Goal: Find specific page/section: Find specific page/section

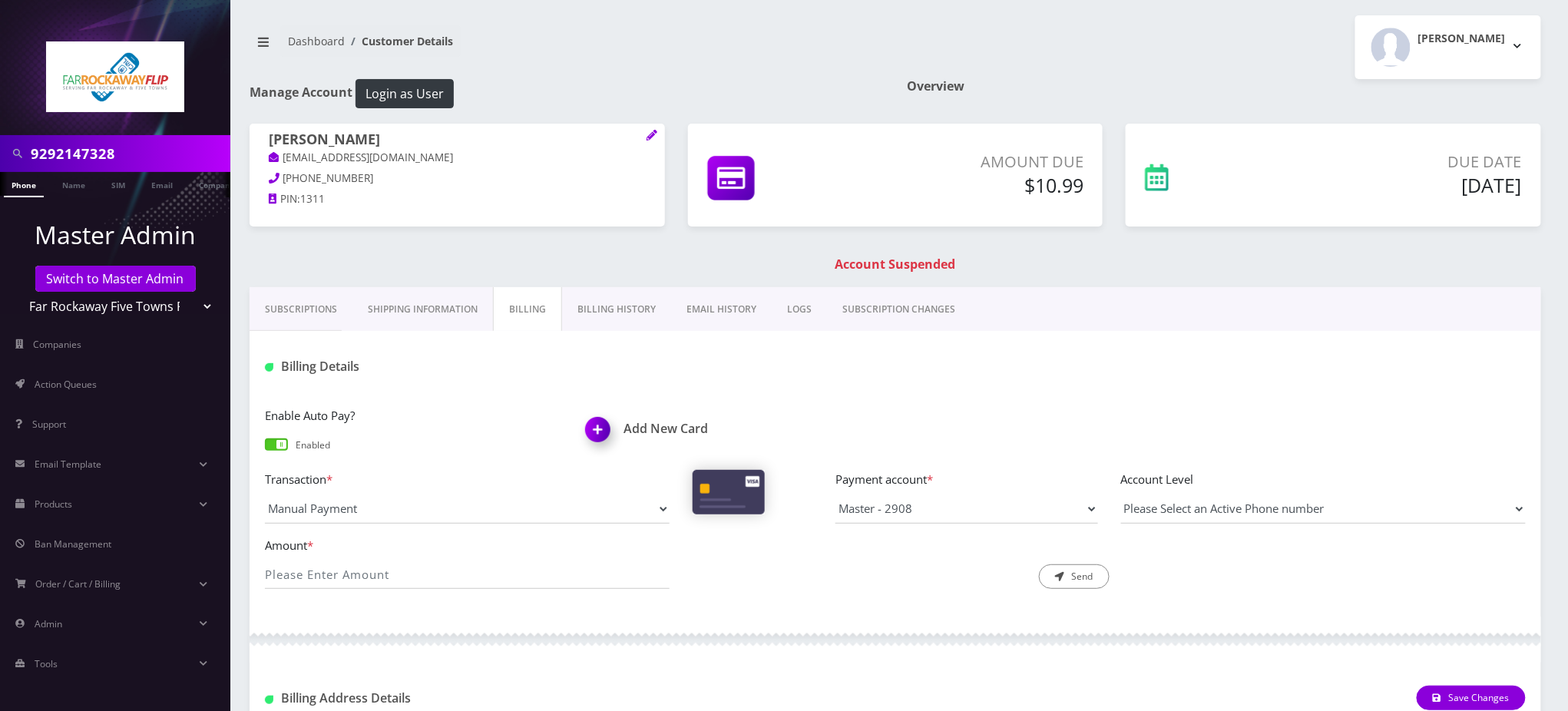
click at [0, 151] on div "9292147328" at bounding box center [115, 153] width 230 height 37
type input "9292622985"
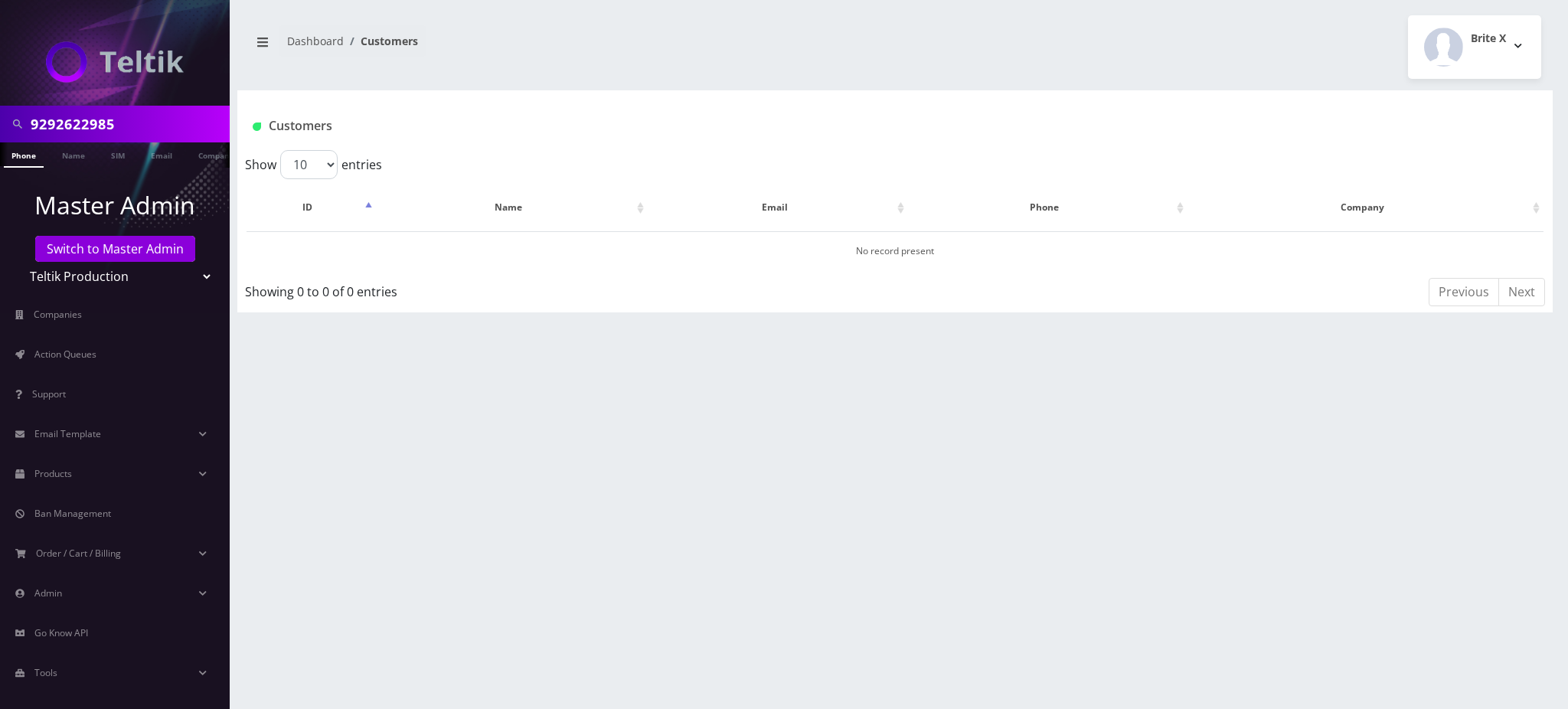
click at [136, 124] on input "9292622985" at bounding box center [128, 123] width 195 height 29
click at [21, 157] on link "Phone" at bounding box center [24, 154] width 40 height 25
click at [163, 250] on link "Switch to Master Admin" at bounding box center [115, 250] width 160 height 26
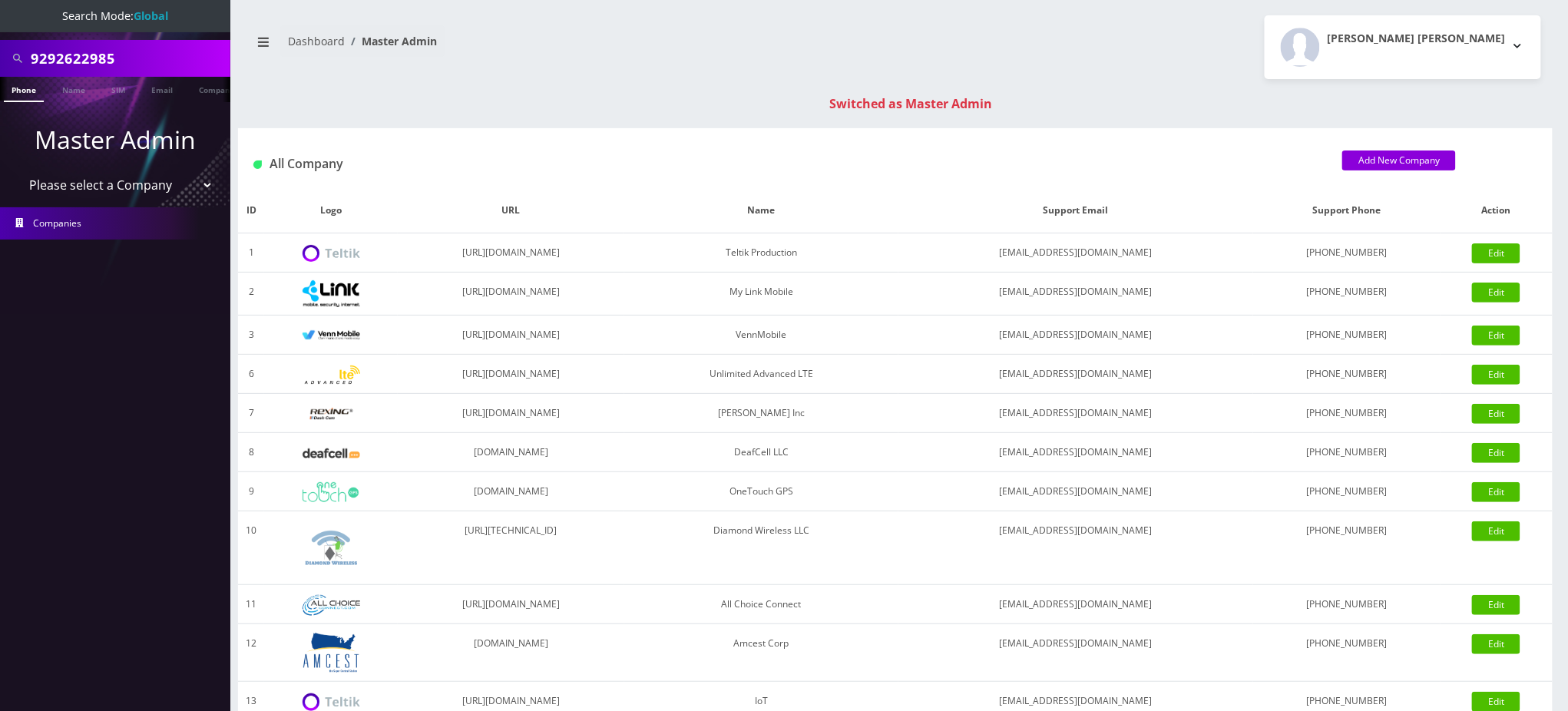
click at [15, 93] on link "Phone" at bounding box center [24, 89] width 40 height 25
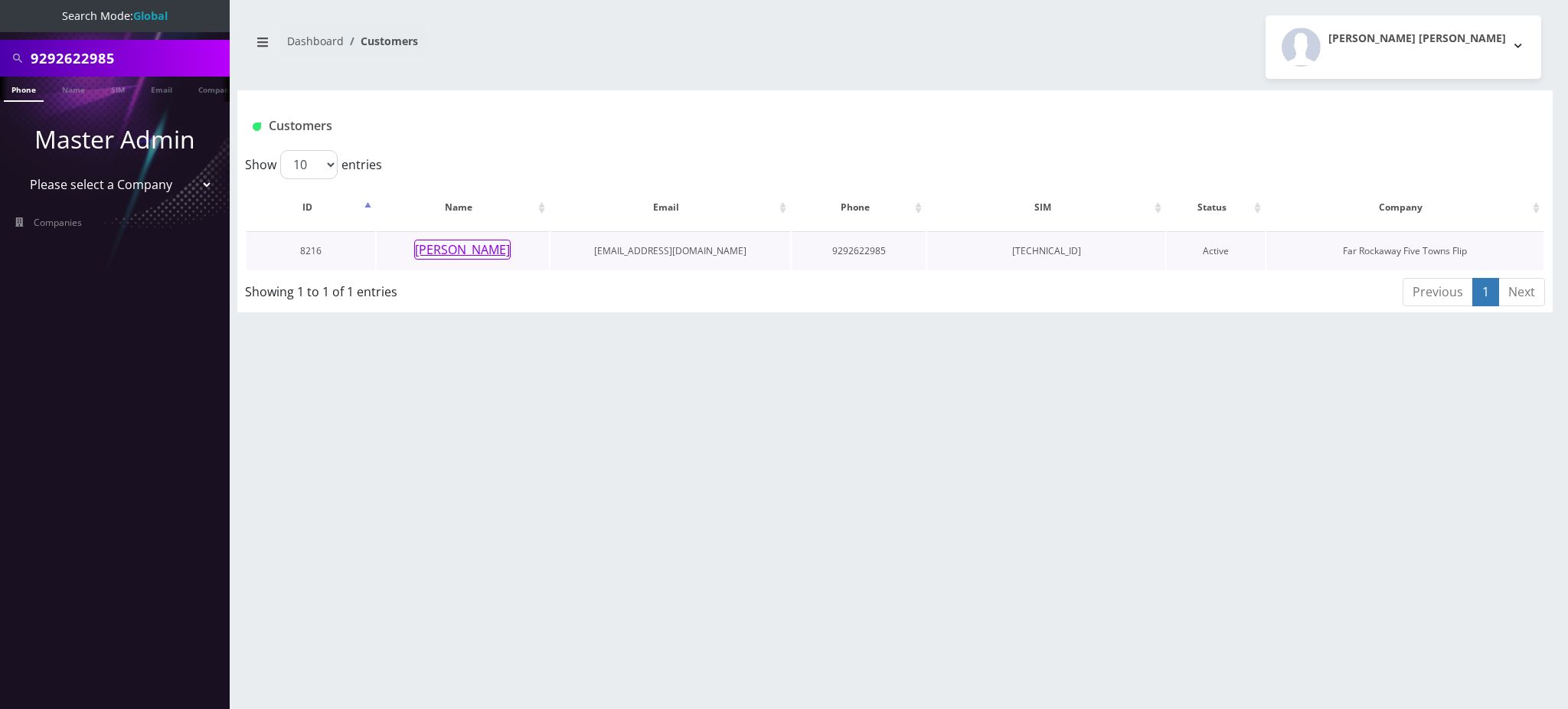
click at [471, 252] on button "[PERSON_NAME]" at bounding box center [462, 250] width 96 height 20
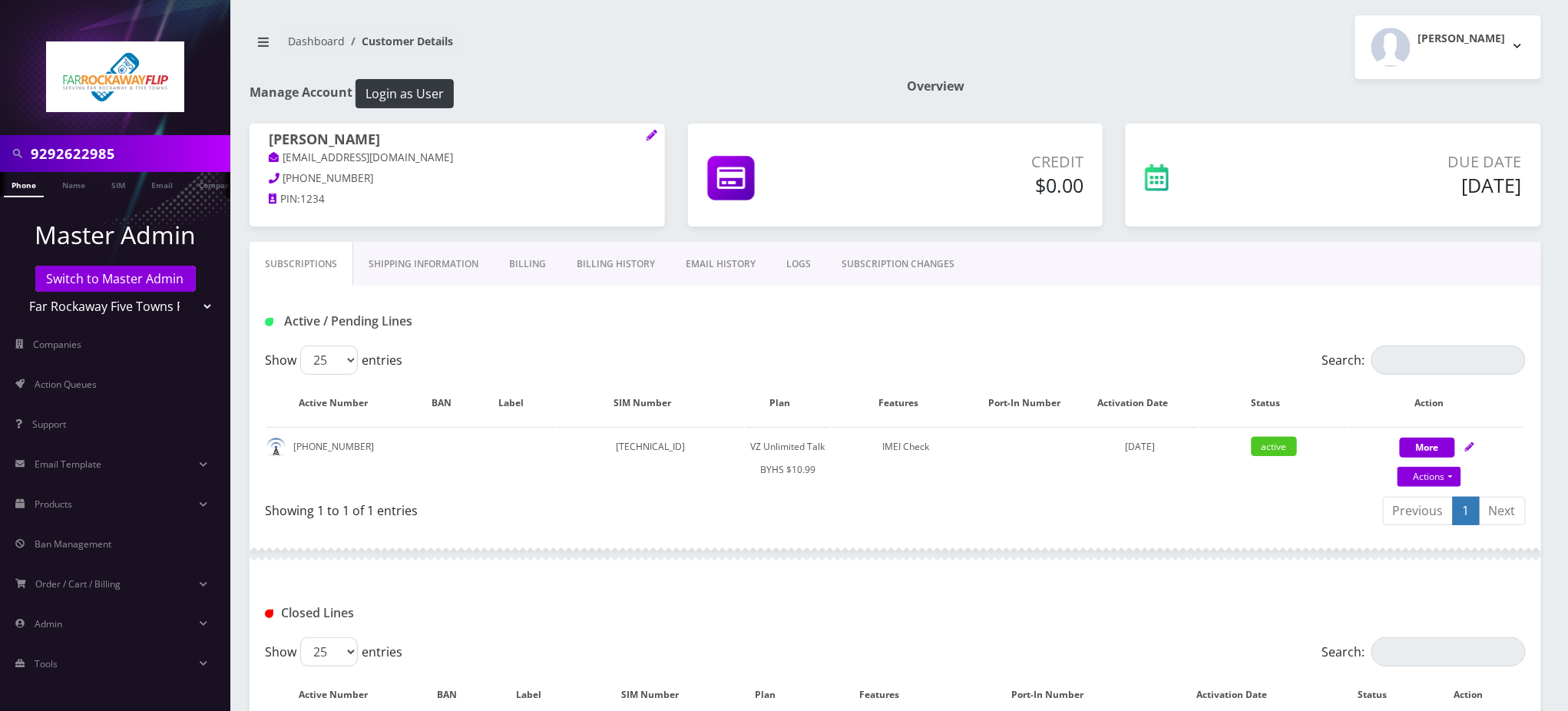
click at [94, 156] on input "9292622985" at bounding box center [128, 153] width 195 height 29
click at [755, 52] on nav "Dashboard Customer Details" at bounding box center [566, 47] width 634 height 43
click at [740, 74] on div "Dashboard Customer Details Tzvi Lieberman Logout" at bounding box center [895, 47] width 1315 height 64
